Goal: Check status: Check status

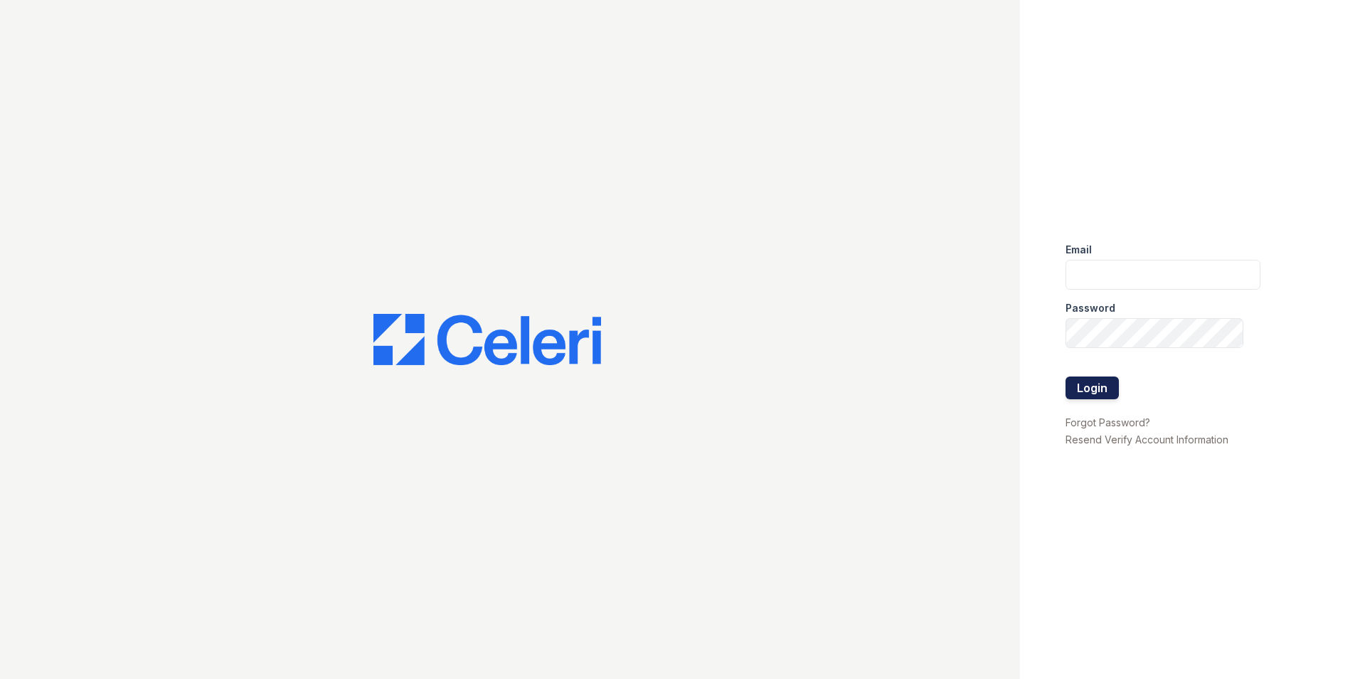
type input "[EMAIL_ADDRESS][DOMAIN_NAME]"
click at [1091, 390] on button "Login" at bounding box center [1092, 387] width 53 height 23
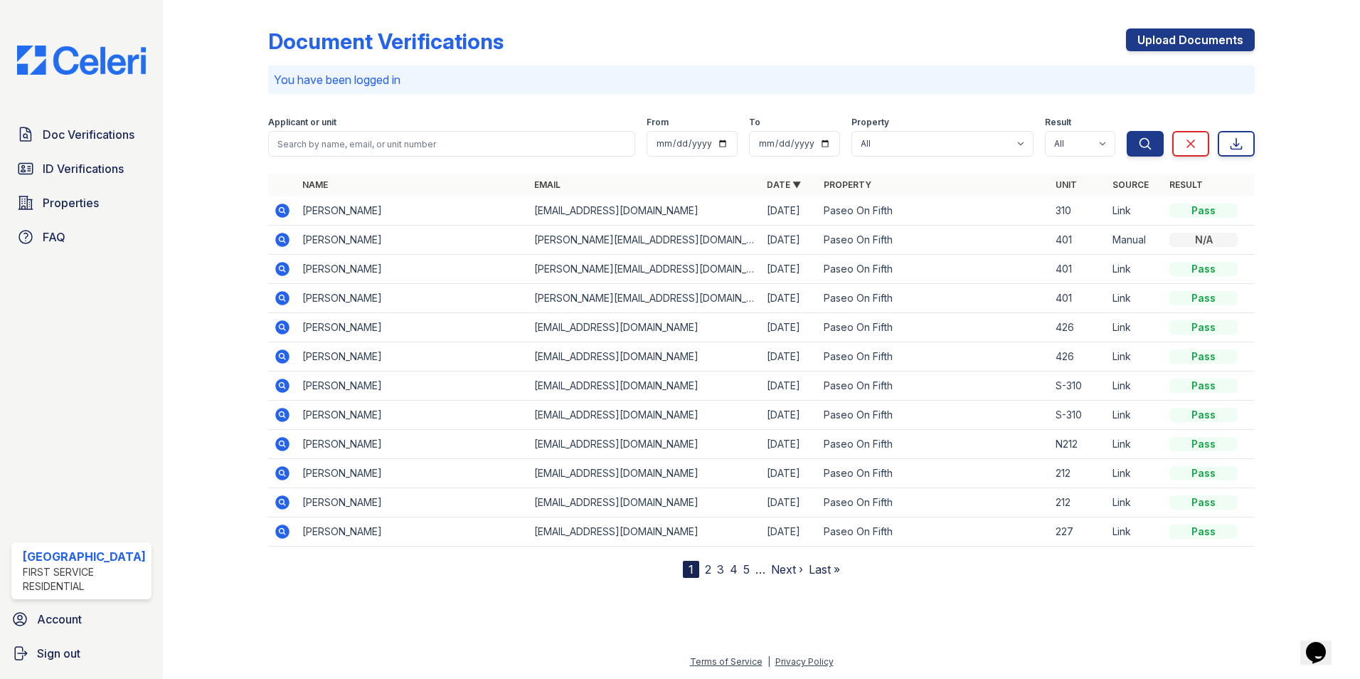
click at [286, 209] on icon at bounding box center [282, 210] width 14 height 14
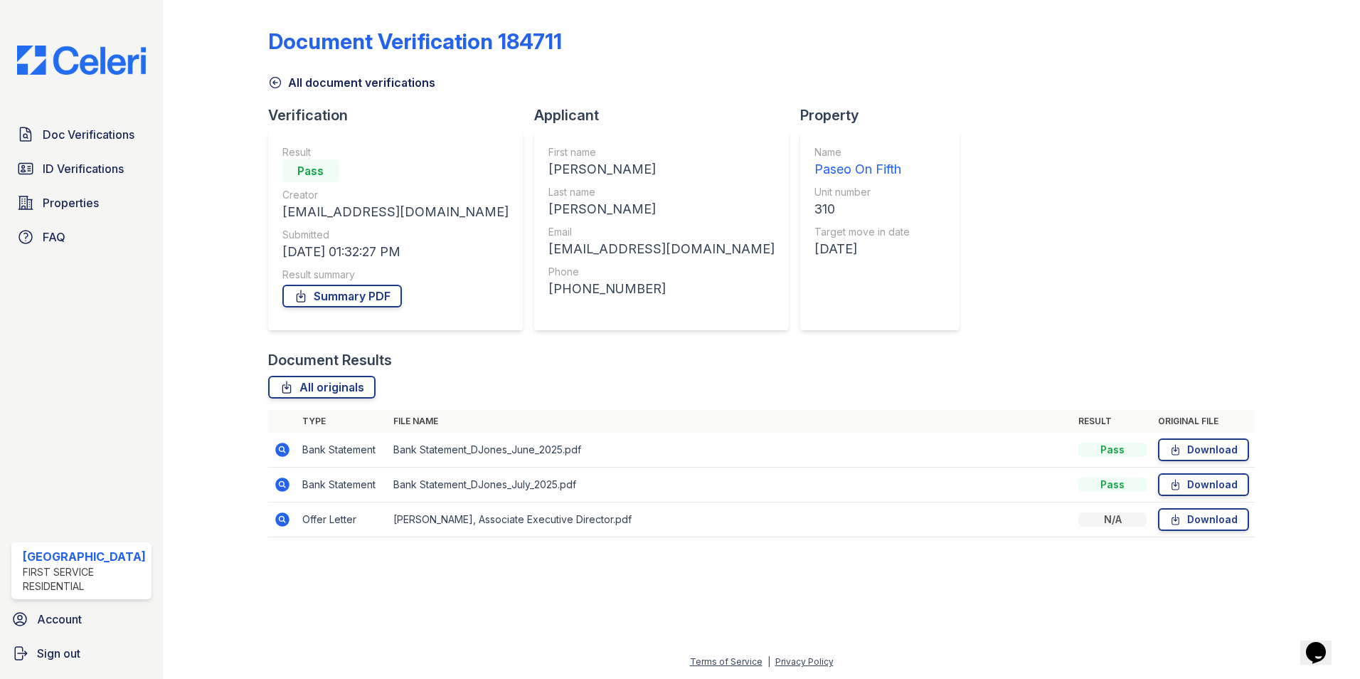
click at [284, 519] on icon at bounding box center [282, 519] width 14 height 14
click at [1194, 521] on link "Download" at bounding box center [1203, 519] width 91 height 23
click at [1191, 484] on link "Download" at bounding box center [1203, 484] width 91 height 23
click at [1185, 447] on link "Download" at bounding box center [1203, 449] width 91 height 23
click at [649, 57] on div "Document Verification 184711" at bounding box center [761, 46] width 987 height 37
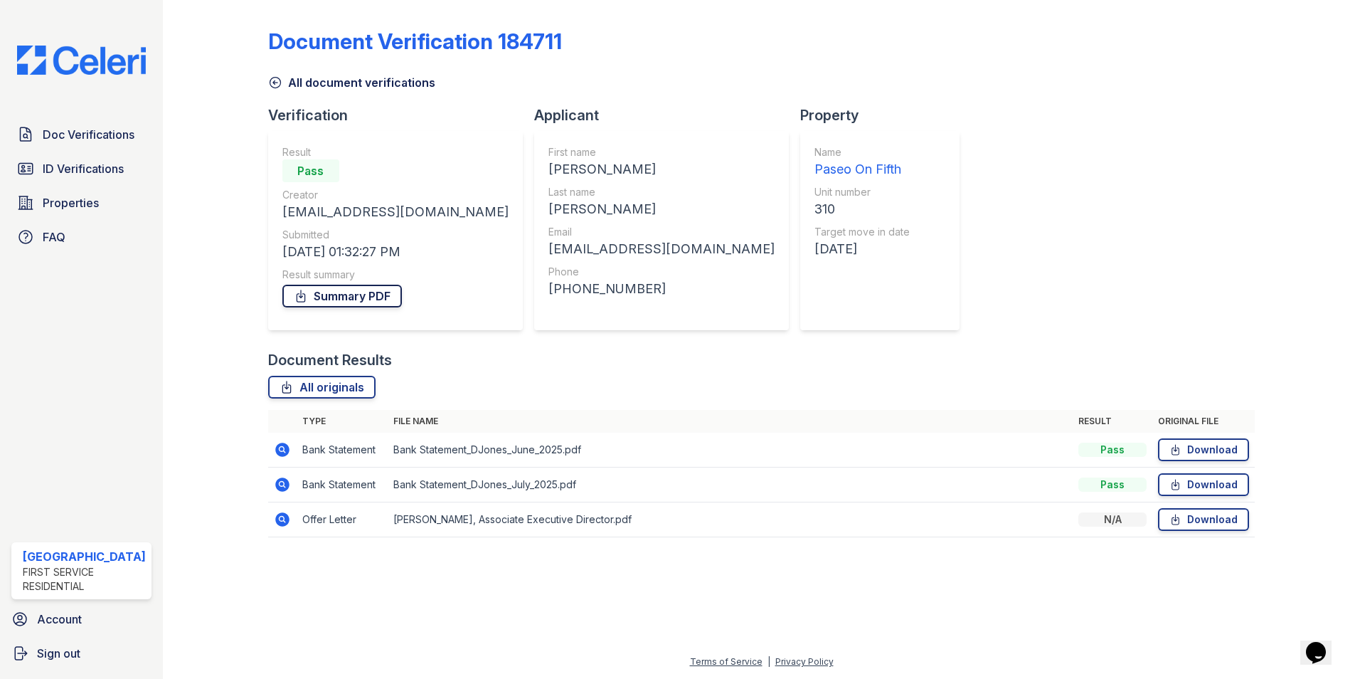
click at [329, 295] on link "Summary PDF" at bounding box center [342, 296] width 120 height 23
click at [701, 75] on div "All document verifications" at bounding box center [761, 78] width 987 height 26
click at [65, 164] on span "ID Verifications" at bounding box center [83, 168] width 81 height 17
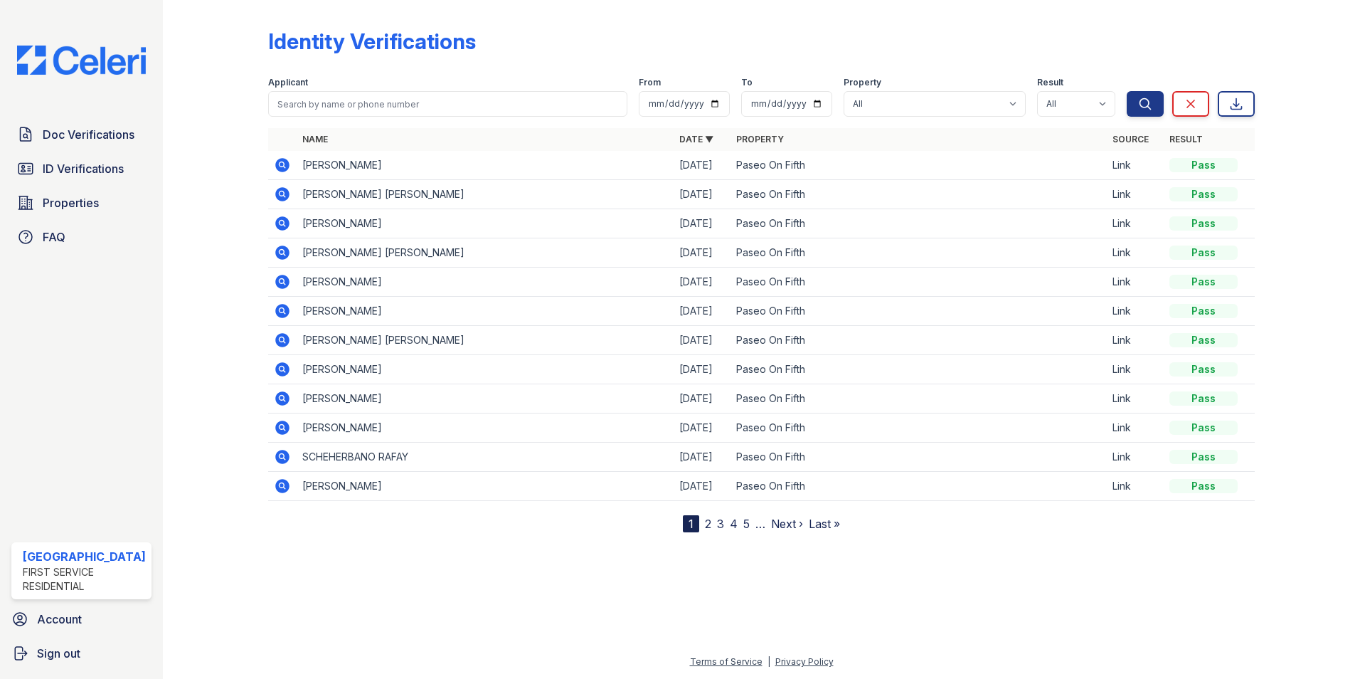
click at [287, 164] on icon at bounding box center [282, 165] width 14 height 14
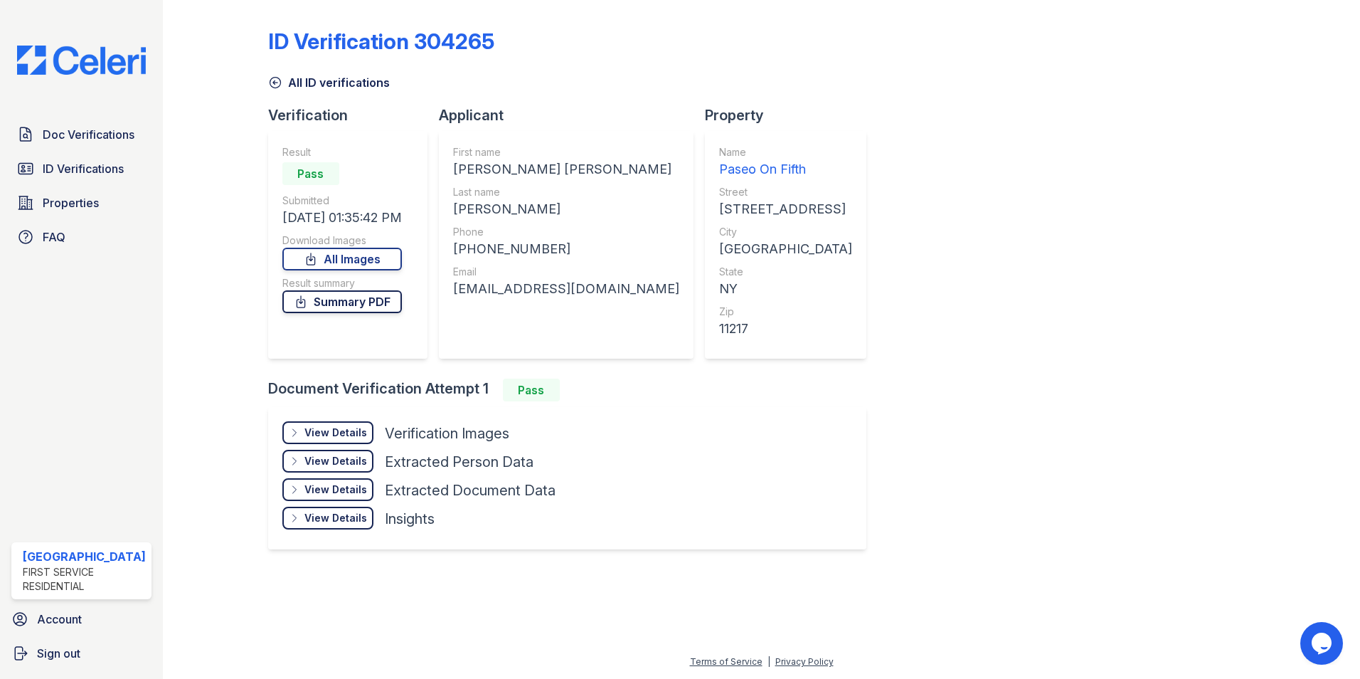
click at [339, 300] on link "Summary PDF" at bounding box center [342, 301] width 120 height 23
click at [945, 54] on div "ID Verification 304265" at bounding box center [761, 46] width 987 height 37
click at [81, 129] on span "Doc Verifications" at bounding box center [89, 134] width 92 height 17
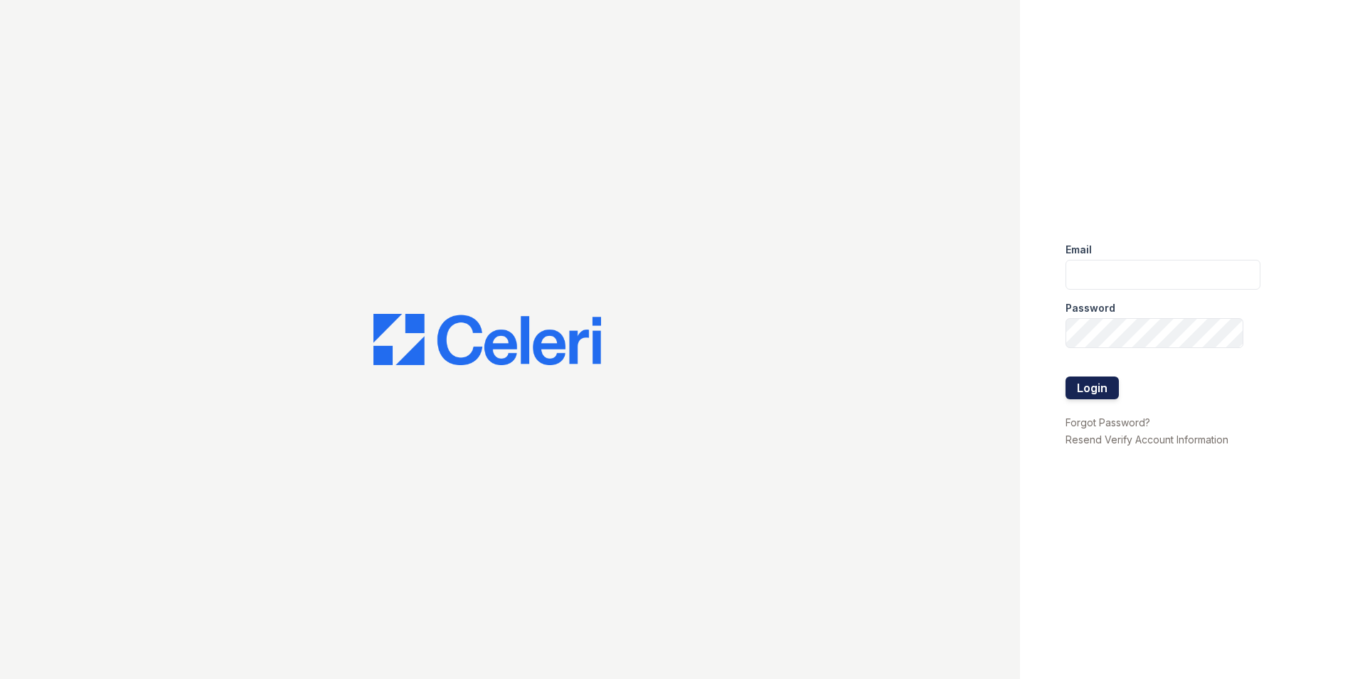
type input "leasing@paseoparkslope.com"
click at [1108, 390] on button "Login" at bounding box center [1092, 387] width 53 height 23
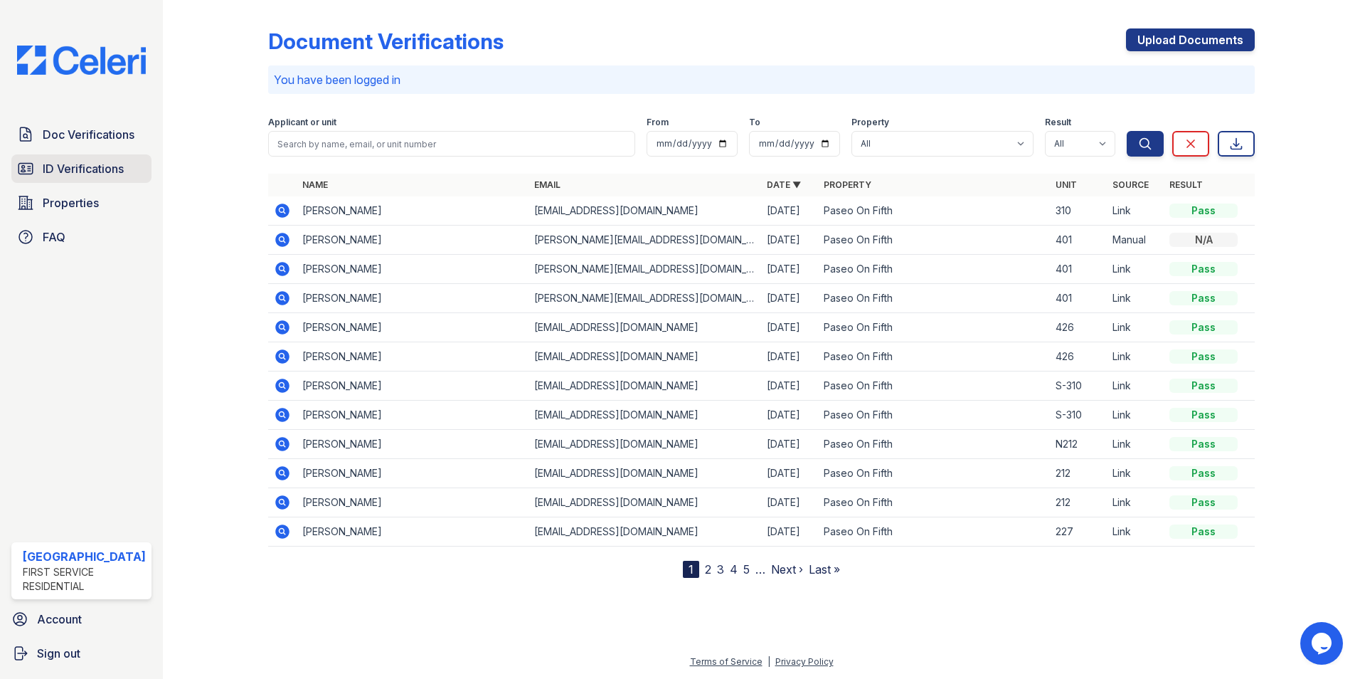
click at [62, 171] on span "ID Verifications" at bounding box center [83, 168] width 81 height 17
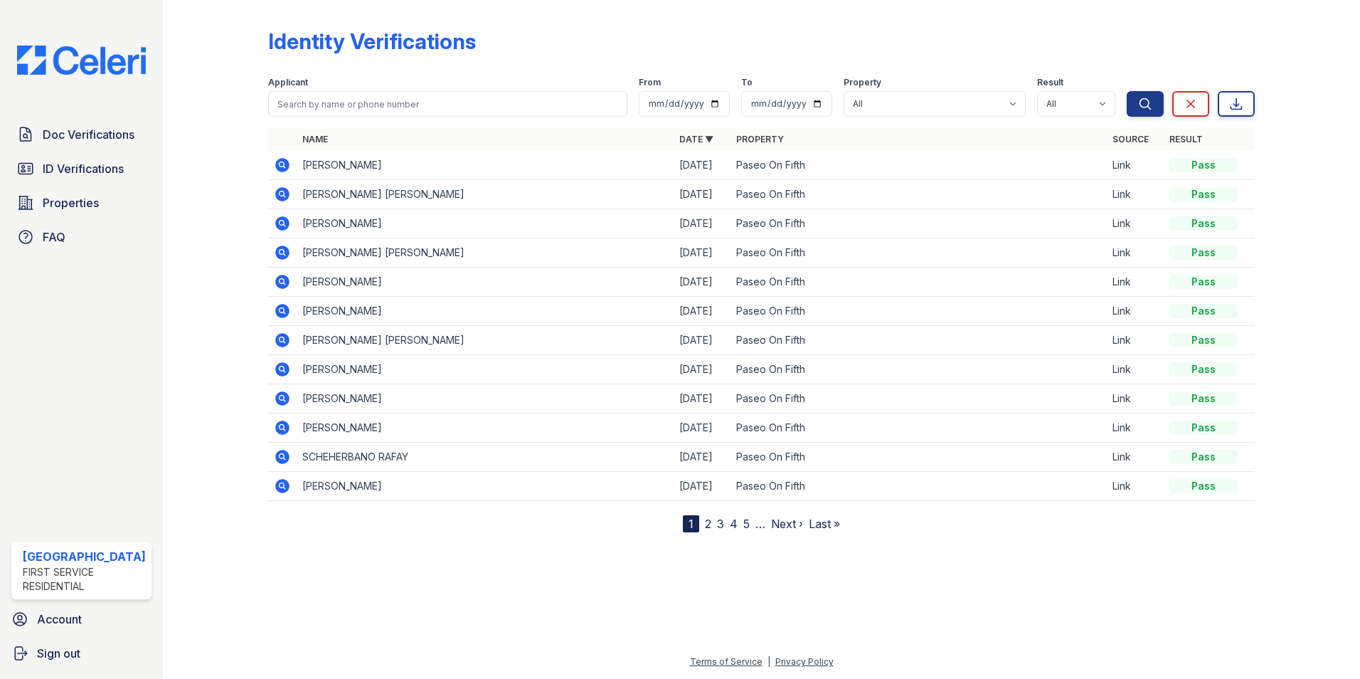
click at [281, 169] on icon at bounding box center [282, 165] width 14 height 14
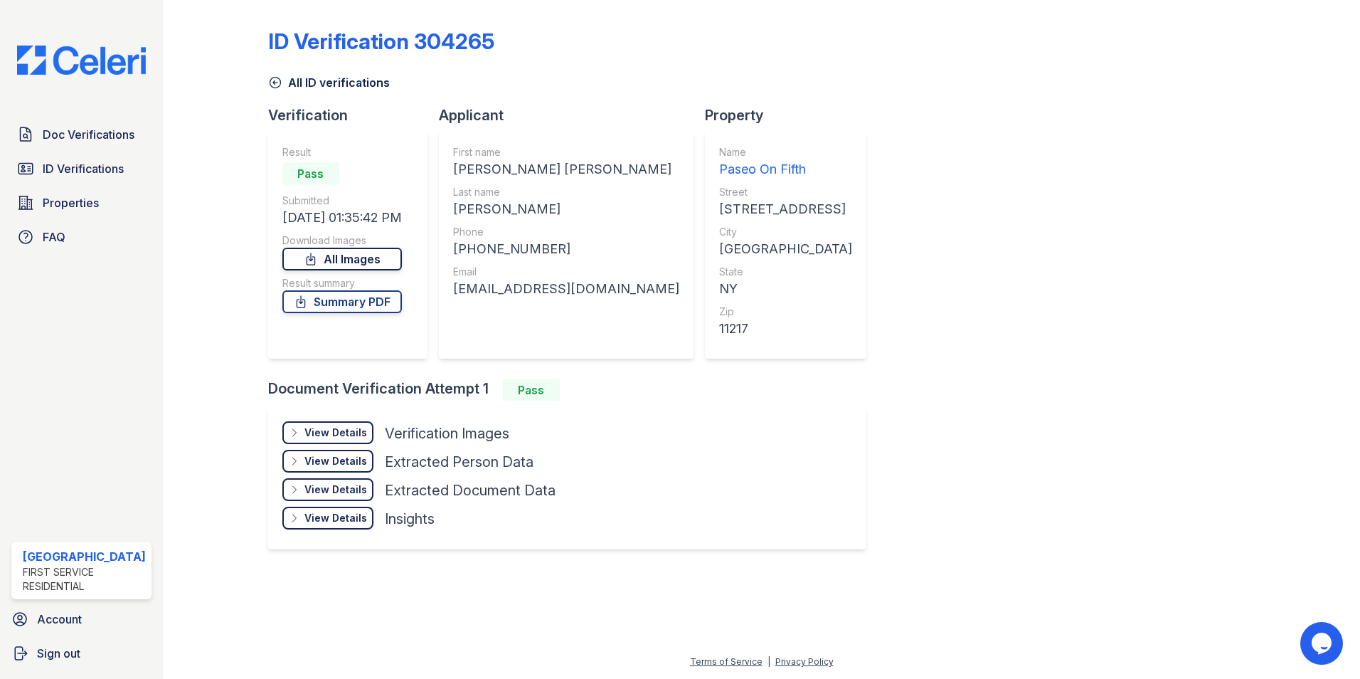
click at [341, 253] on link "All Images" at bounding box center [342, 259] width 120 height 23
click at [808, 495] on div "ID Verification 304265 All ID verifications Verification Result Pass Submitted …" at bounding box center [761, 287] width 987 height 563
